Goal: Register for event/course

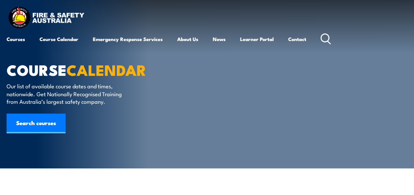
click at [304, 38] on link "Contact" at bounding box center [297, 39] width 18 height 16
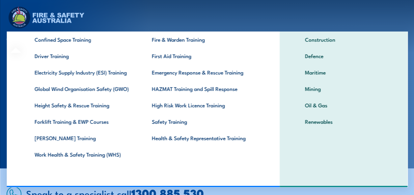
click at [54, 124] on link "Forklift Training & EWP Courses" at bounding box center [82, 122] width 117 height 16
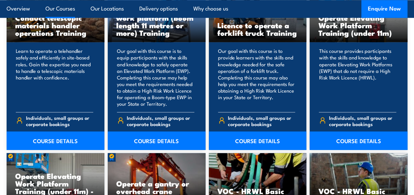
scroll to position [559, 0]
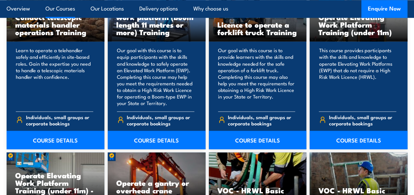
click at [250, 87] on p "Our goal with this course is to provide learners with the skills and knowledge …" at bounding box center [256, 76] width 77 height 59
click at [250, 140] on link "COURSE DETAILS" at bounding box center [258, 140] width 98 height 18
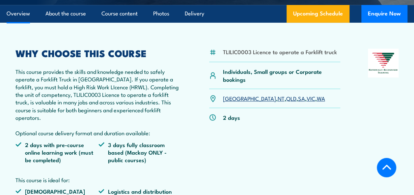
scroll to position [230, 0]
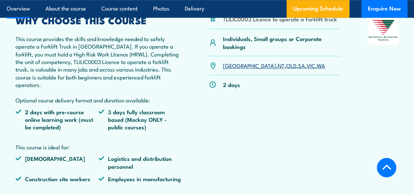
click at [286, 66] on link "QLD" at bounding box center [291, 66] width 10 height 8
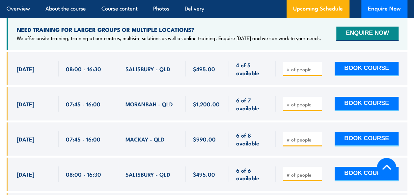
scroll to position [1150, 0]
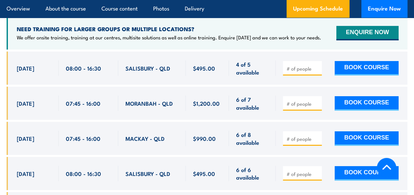
click at [34, 135] on span "[DATE]" at bounding box center [25, 139] width 17 height 8
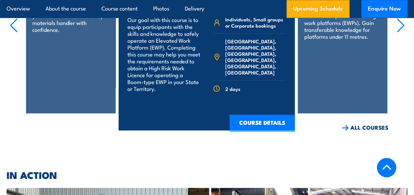
scroll to position [1744, 0]
